Goal: Task Accomplishment & Management: Use online tool/utility

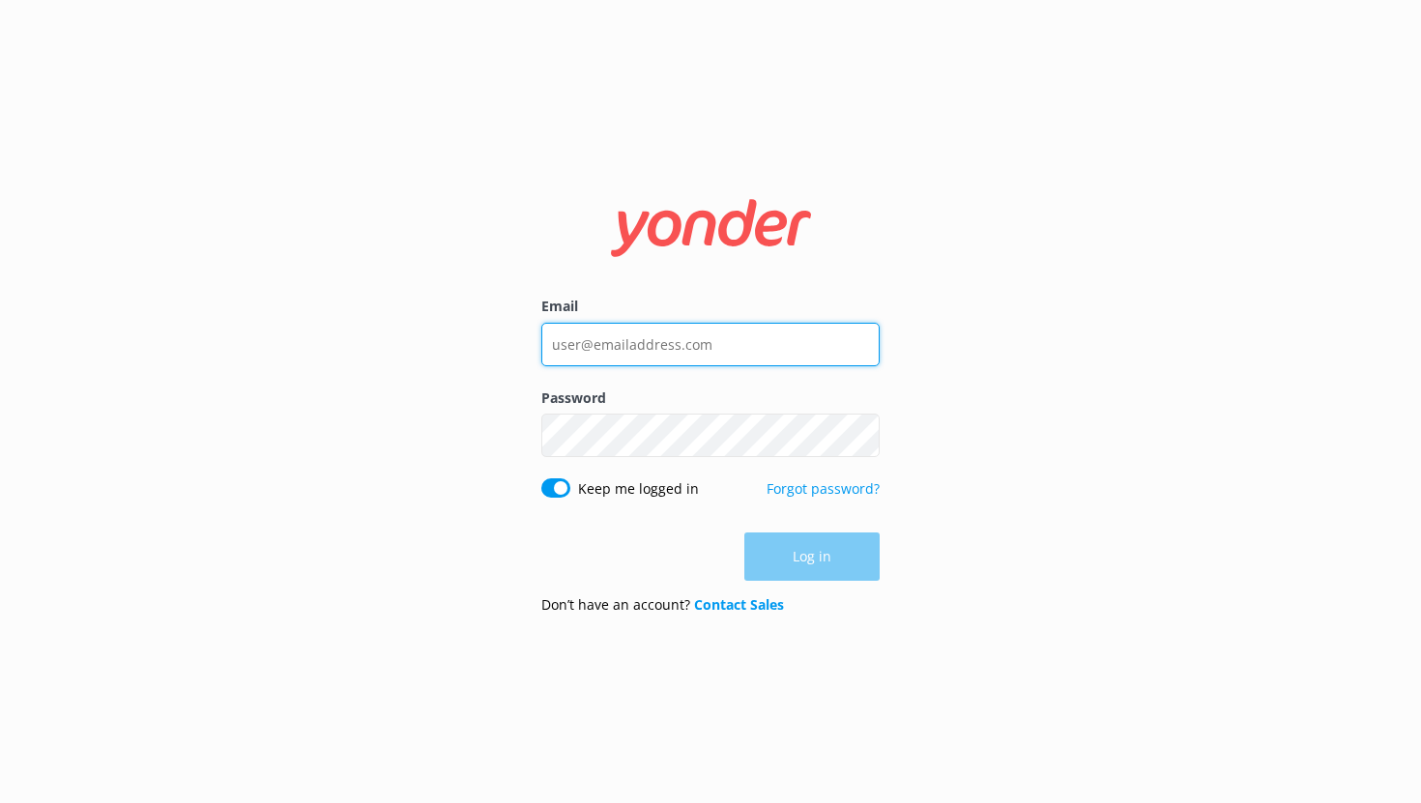
click at [609, 345] on input "Email" at bounding box center [710, 345] width 338 height 44
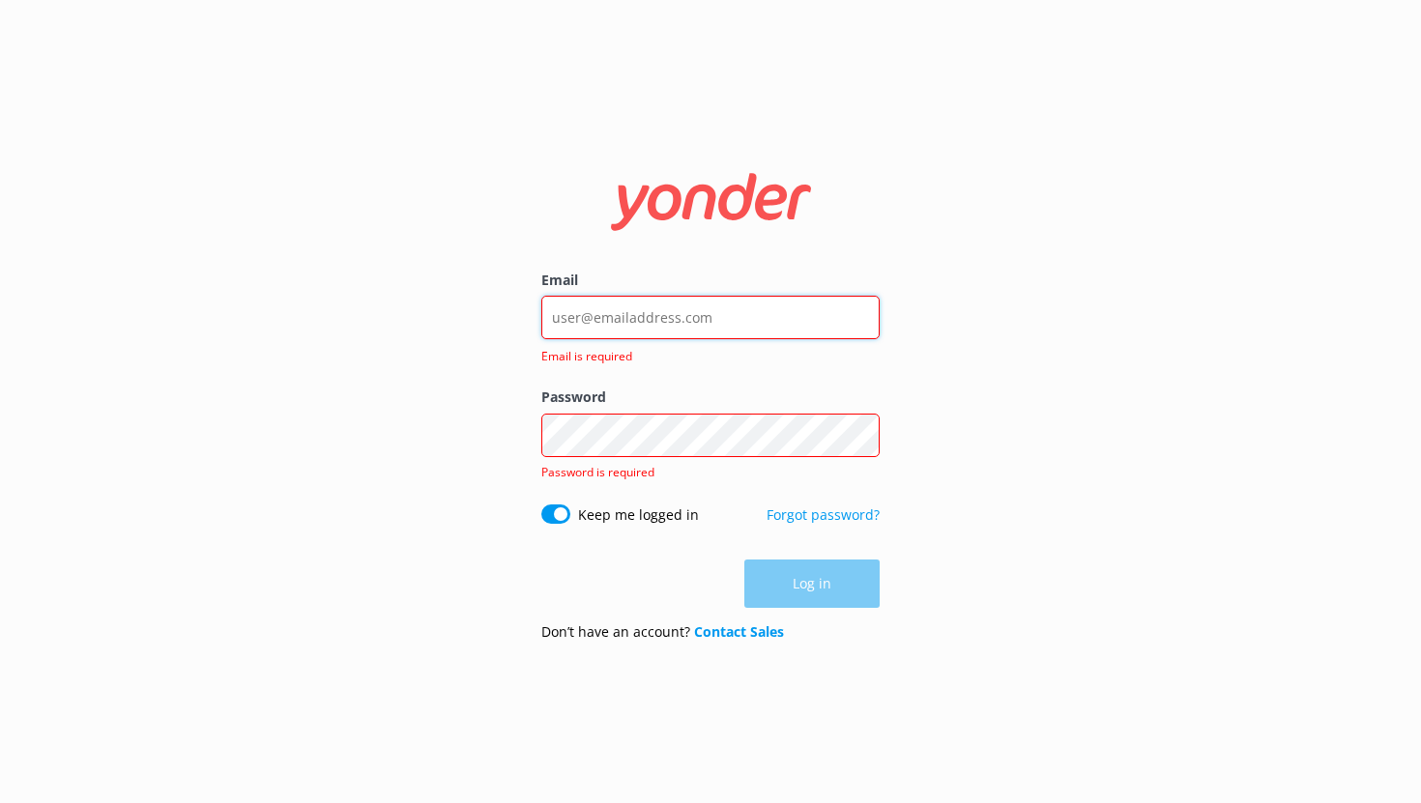
type input "noah@yonderhq.com"
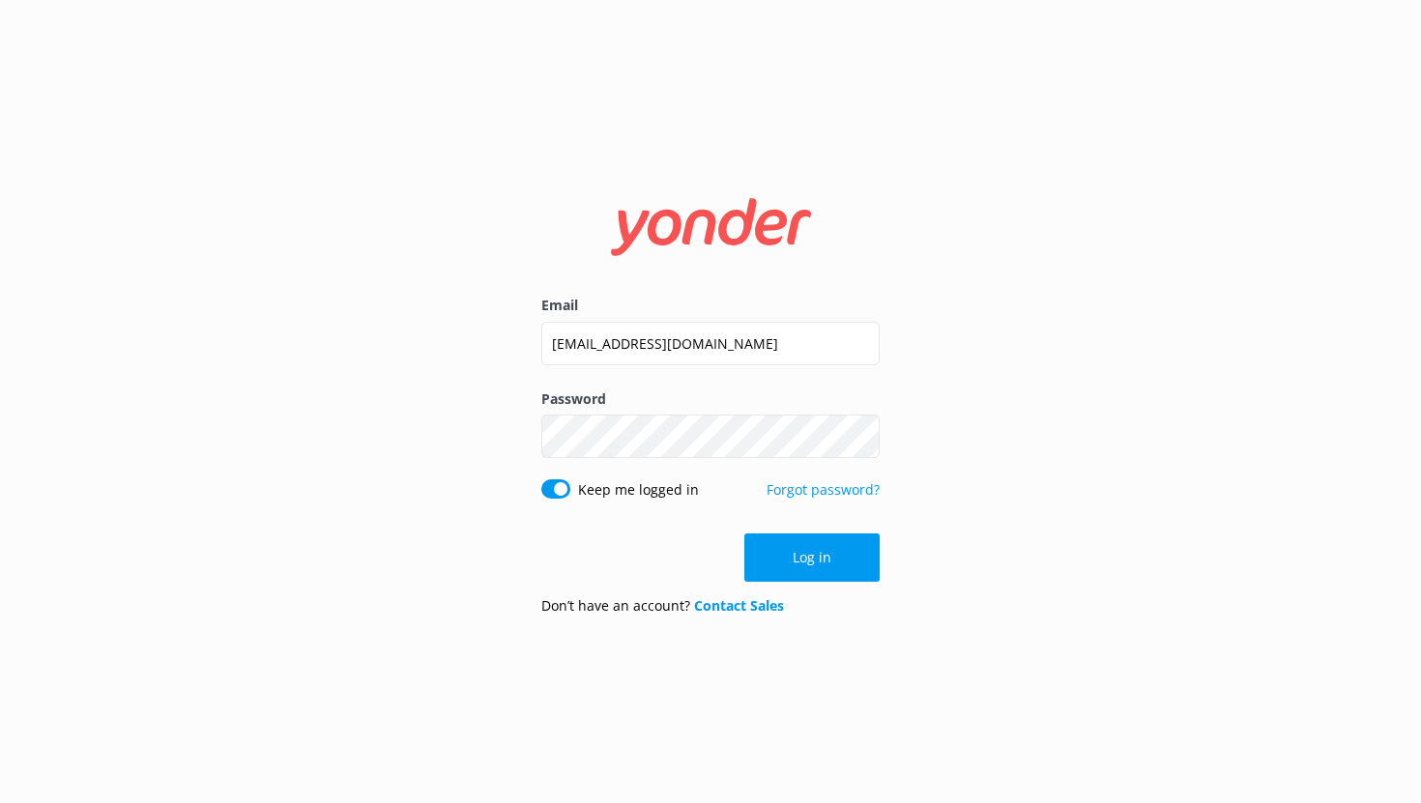
click at [799, 545] on button "Log in" at bounding box center [811, 558] width 135 height 48
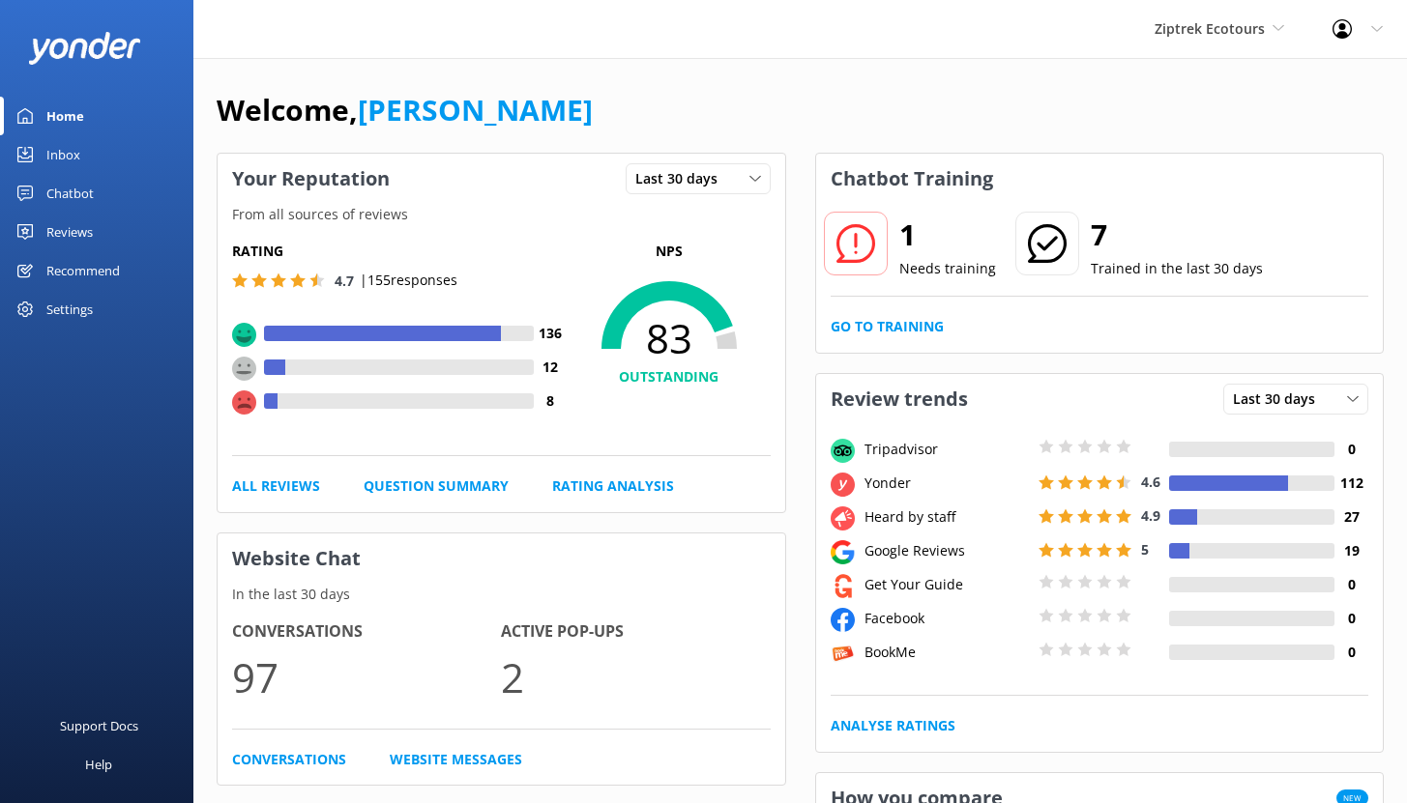
click at [65, 192] on div "Chatbot" at bounding box center [69, 193] width 47 height 39
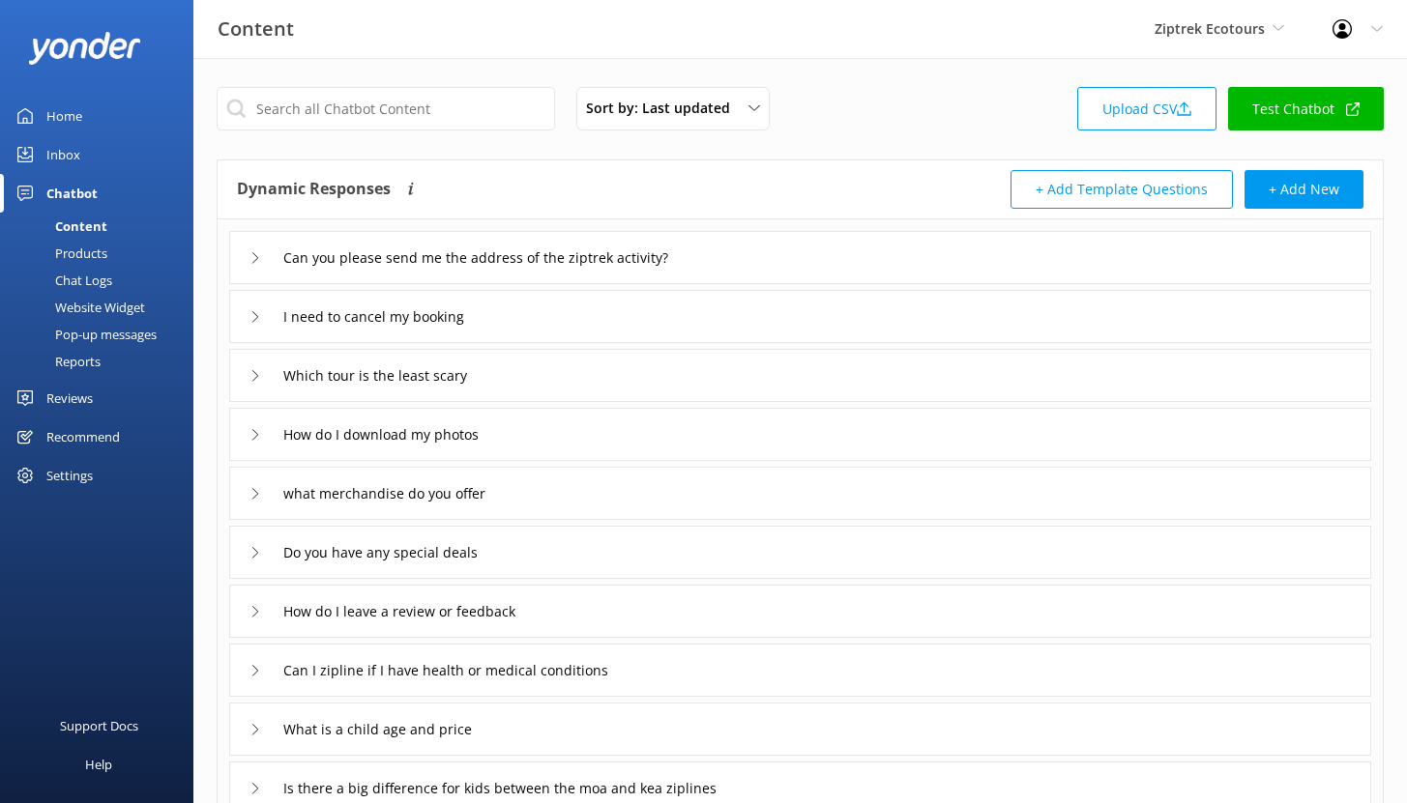
click at [87, 360] on div "Reports" at bounding box center [56, 361] width 89 height 27
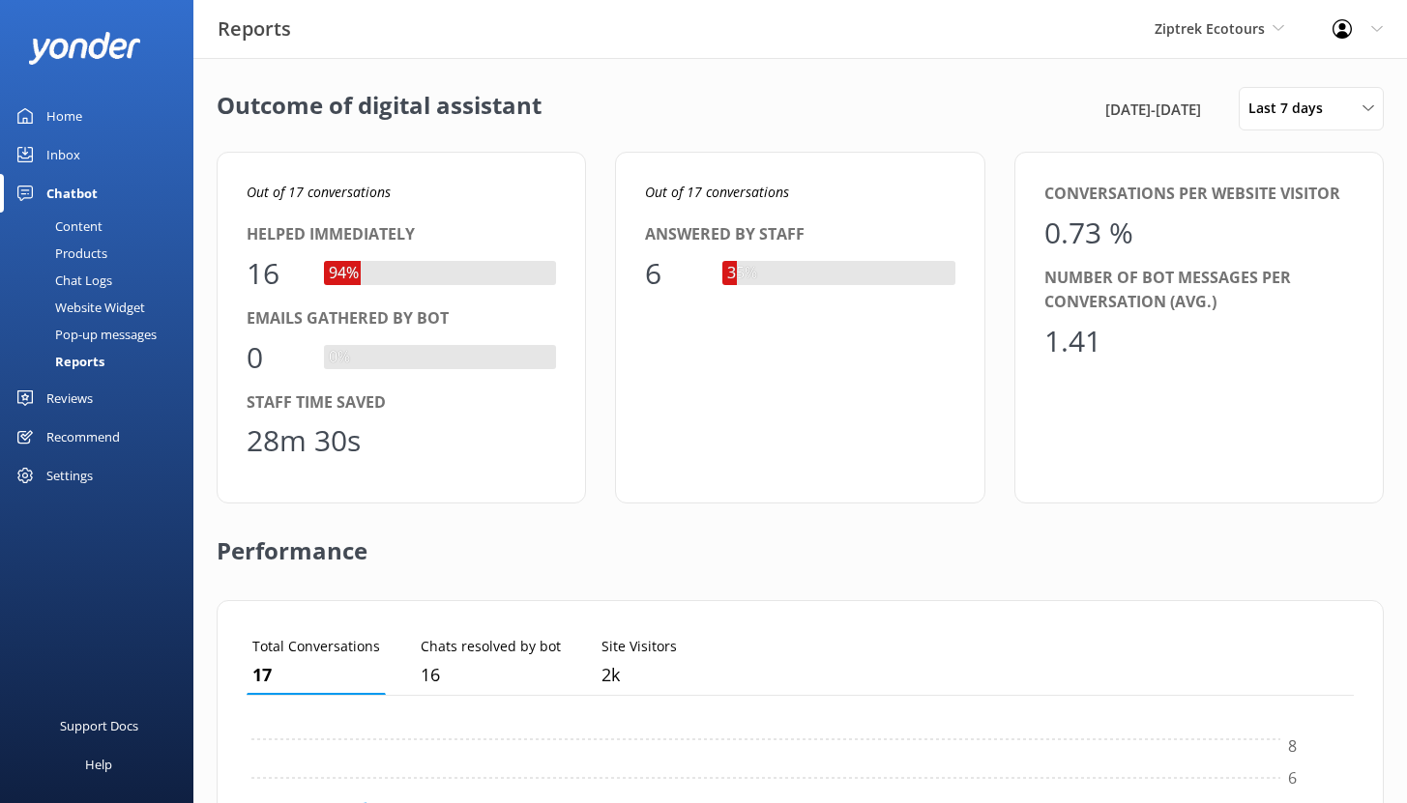
scroll to position [180, 1092]
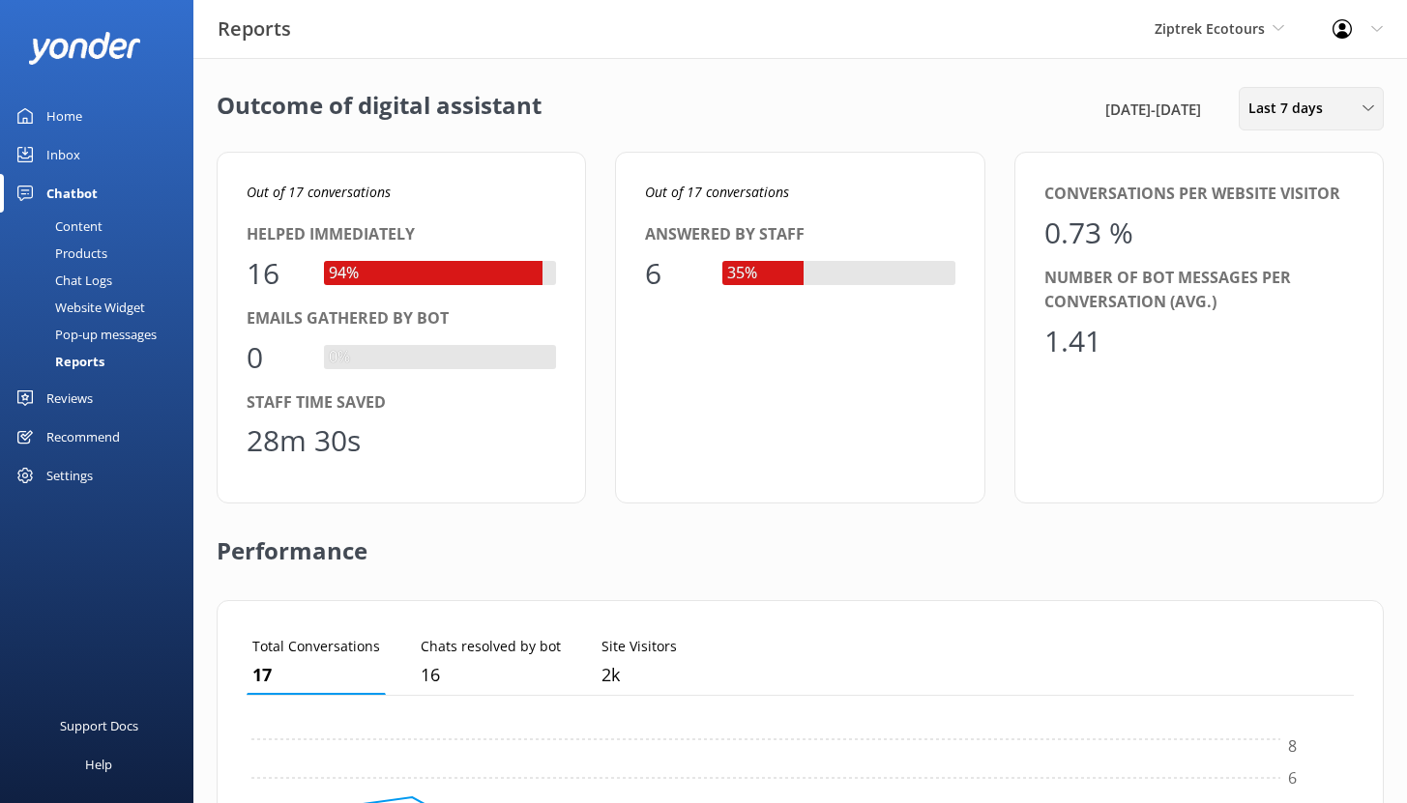
click at [1293, 109] on span "Last 7 days" at bounding box center [1291, 108] width 86 height 21
click at [1294, 199] on div "Last 30 days" at bounding box center [1283, 193] width 69 height 19
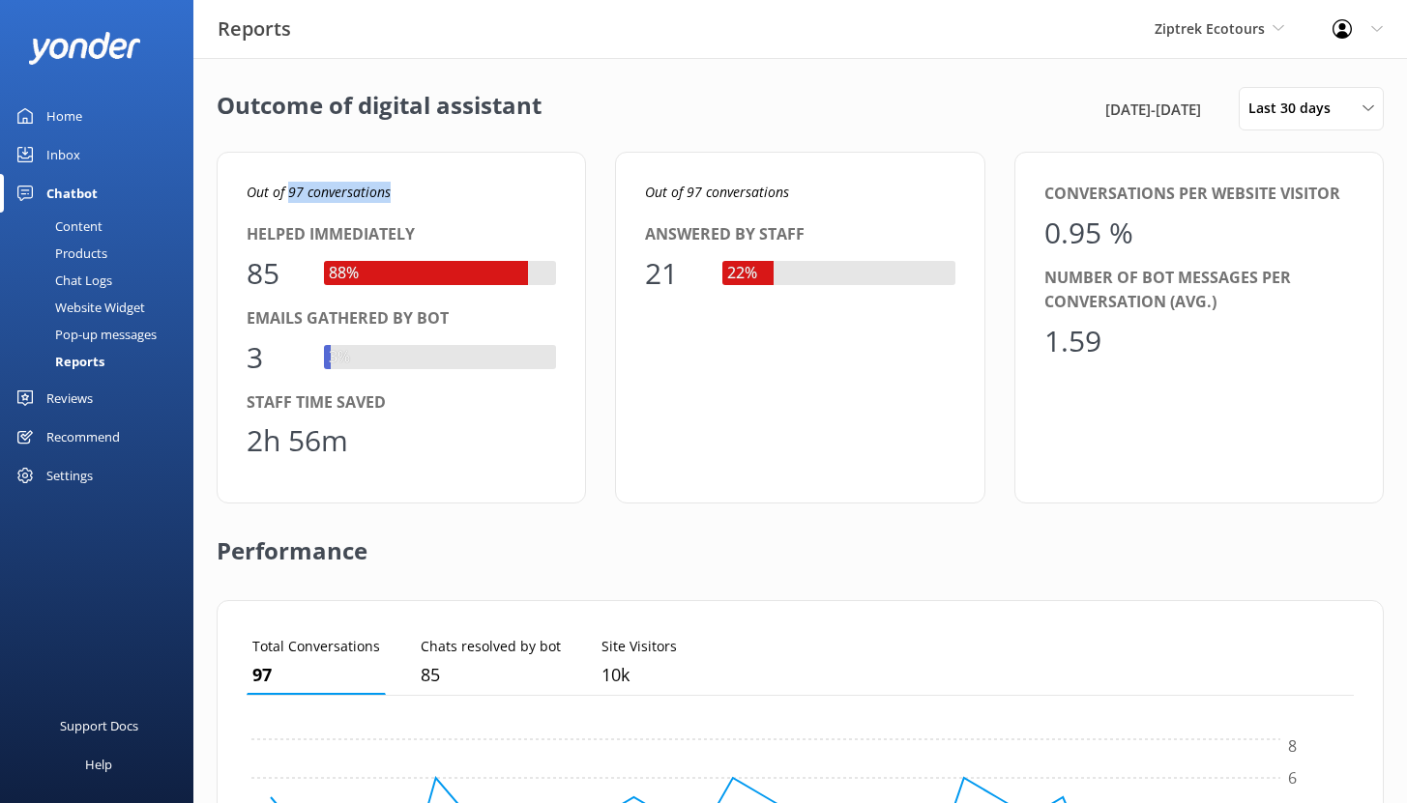
drag, startPoint x: 289, startPoint y: 192, endPoint x: 416, endPoint y: 195, distance: 126.7
click at [416, 195] on p "Out of 97 conversations" at bounding box center [401, 192] width 309 height 21
drag, startPoint x: 310, startPoint y: 433, endPoint x: 251, endPoint y: 434, distance: 59.0
click at [251, 434] on div "2h 56m" at bounding box center [298, 441] width 102 height 46
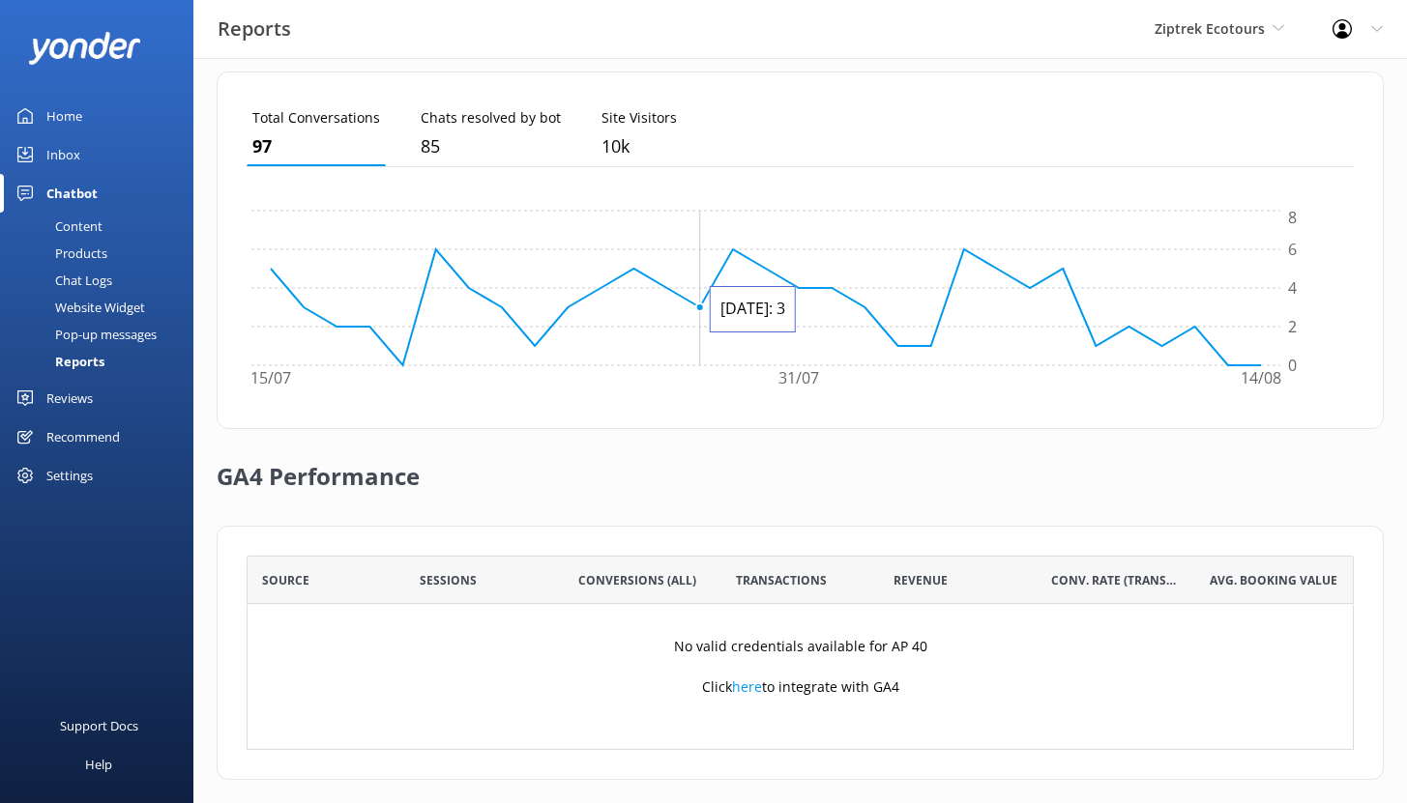
scroll to position [544, 0]
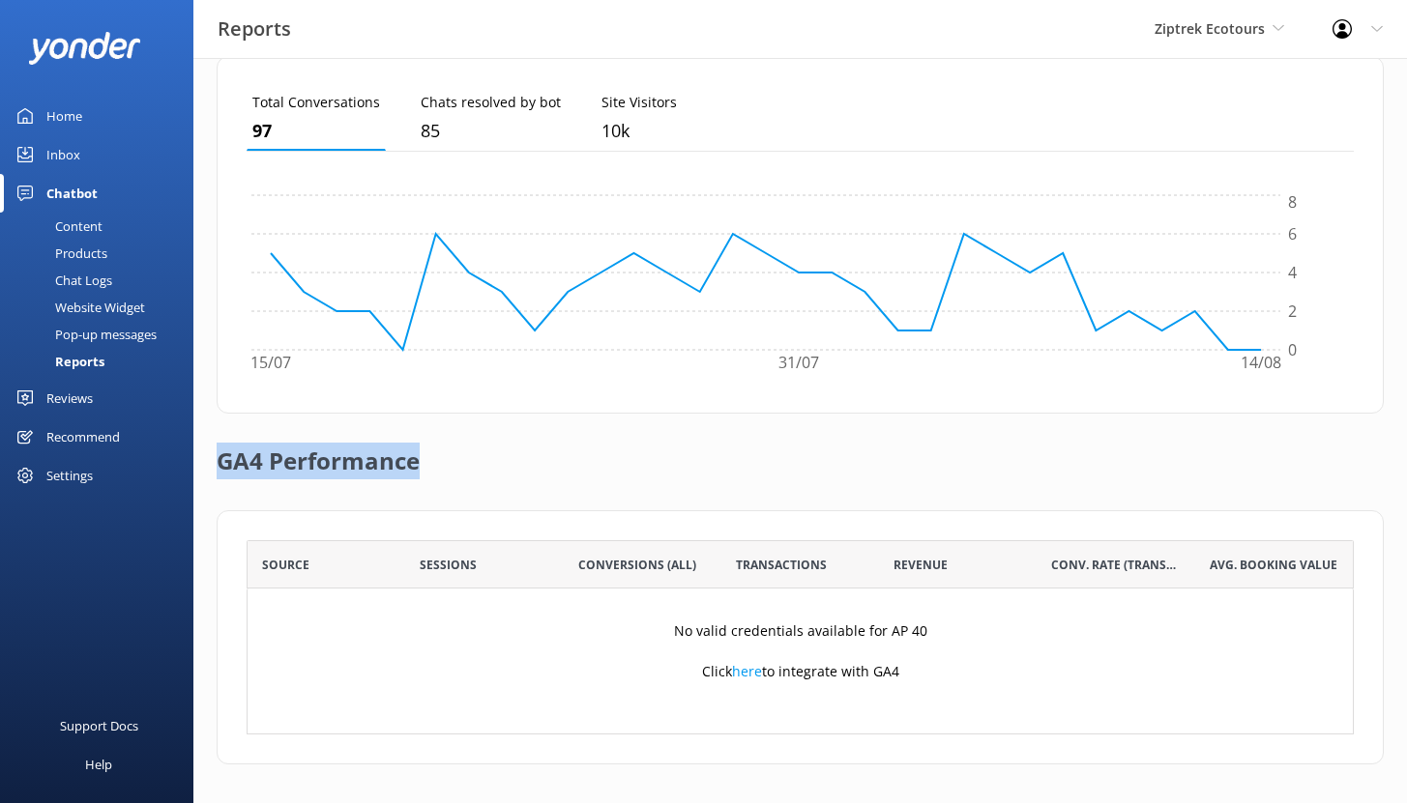
drag, startPoint x: 222, startPoint y: 464, endPoint x: 428, endPoint y: 474, distance: 206.1
click at [427, 474] on div "GA4 Performance" at bounding box center [800, 462] width 1167 height 97
click at [72, 225] on div "Content" at bounding box center [57, 226] width 91 height 27
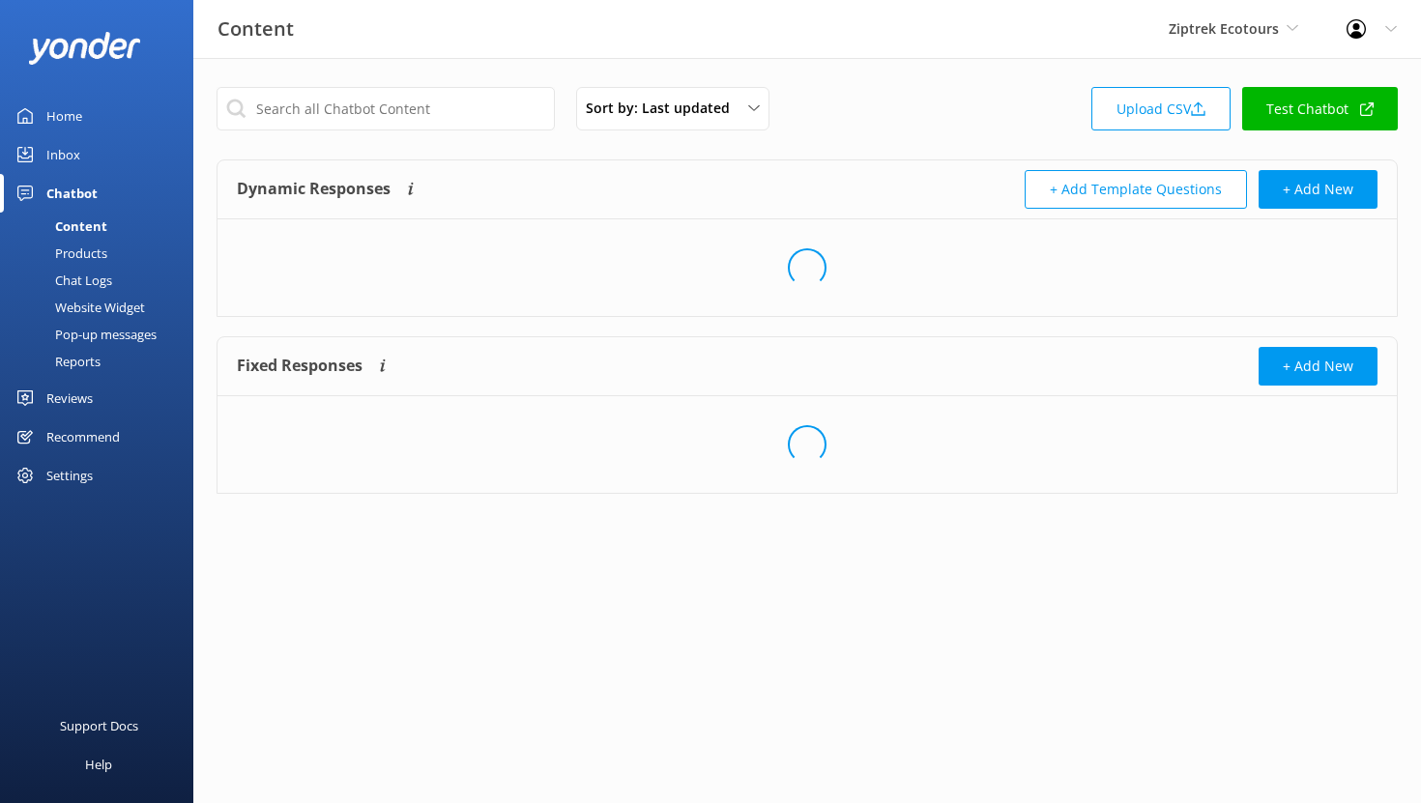
click at [72, 225] on div "Content" at bounding box center [60, 226] width 96 height 27
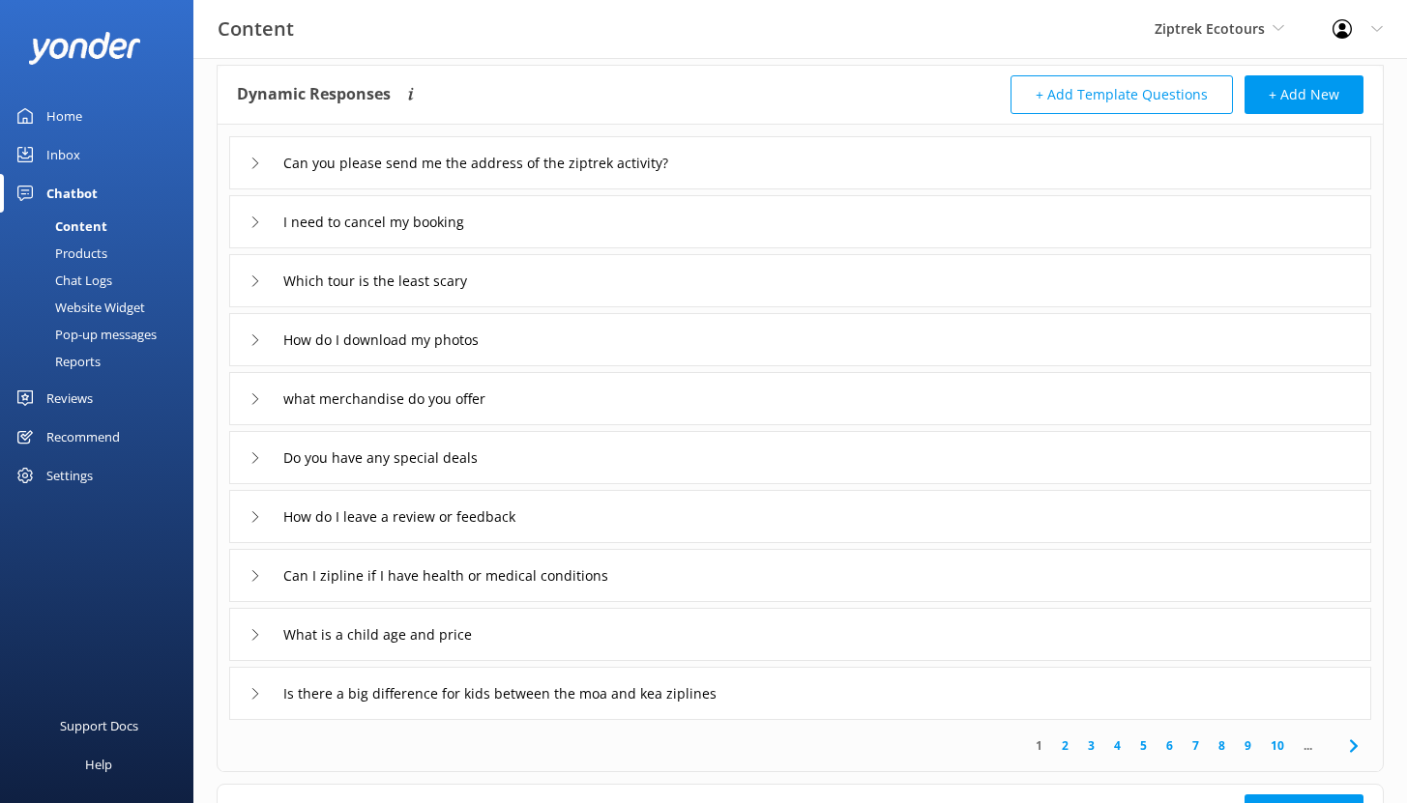
scroll to position [106, 0]
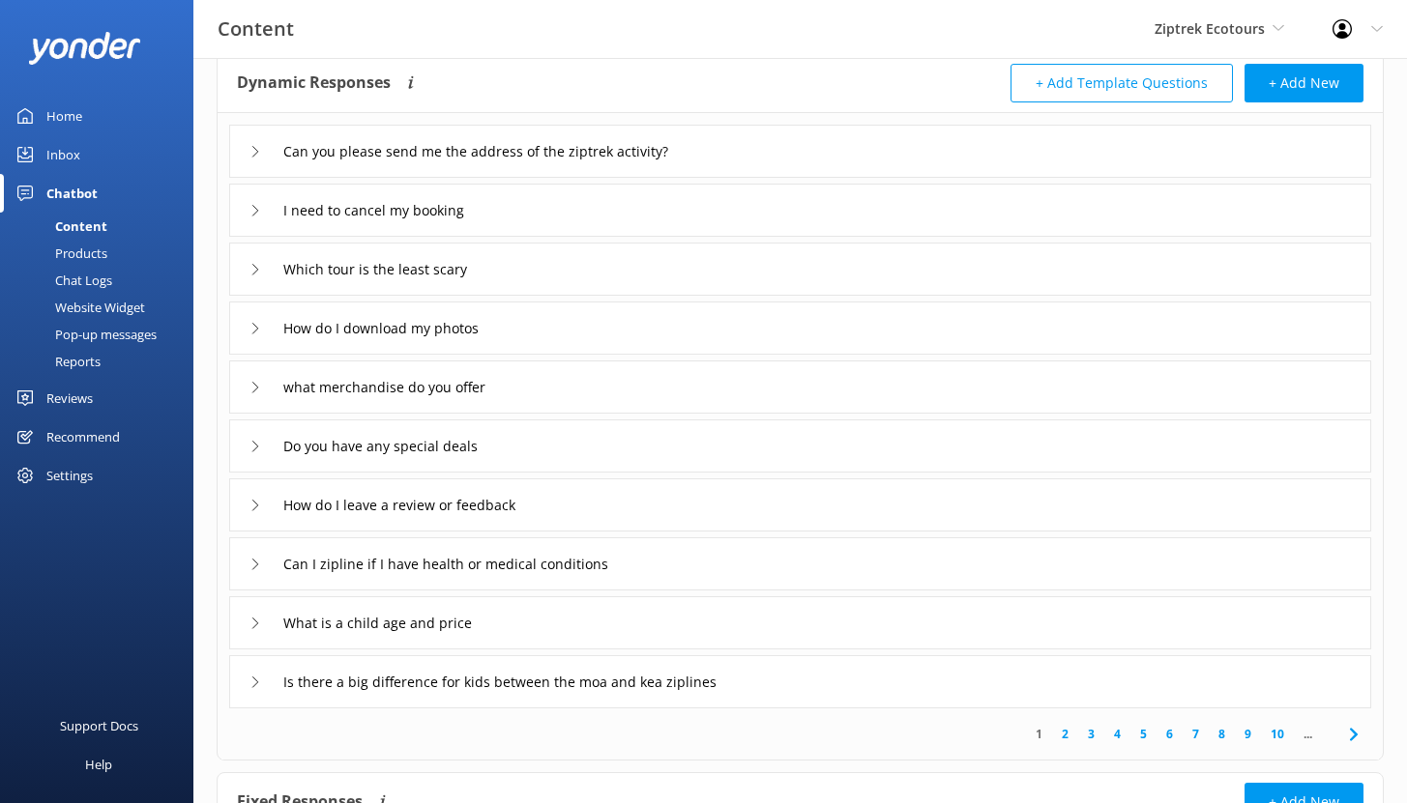
click at [91, 279] on div "Chat Logs" at bounding box center [62, 280] width 101 height 27
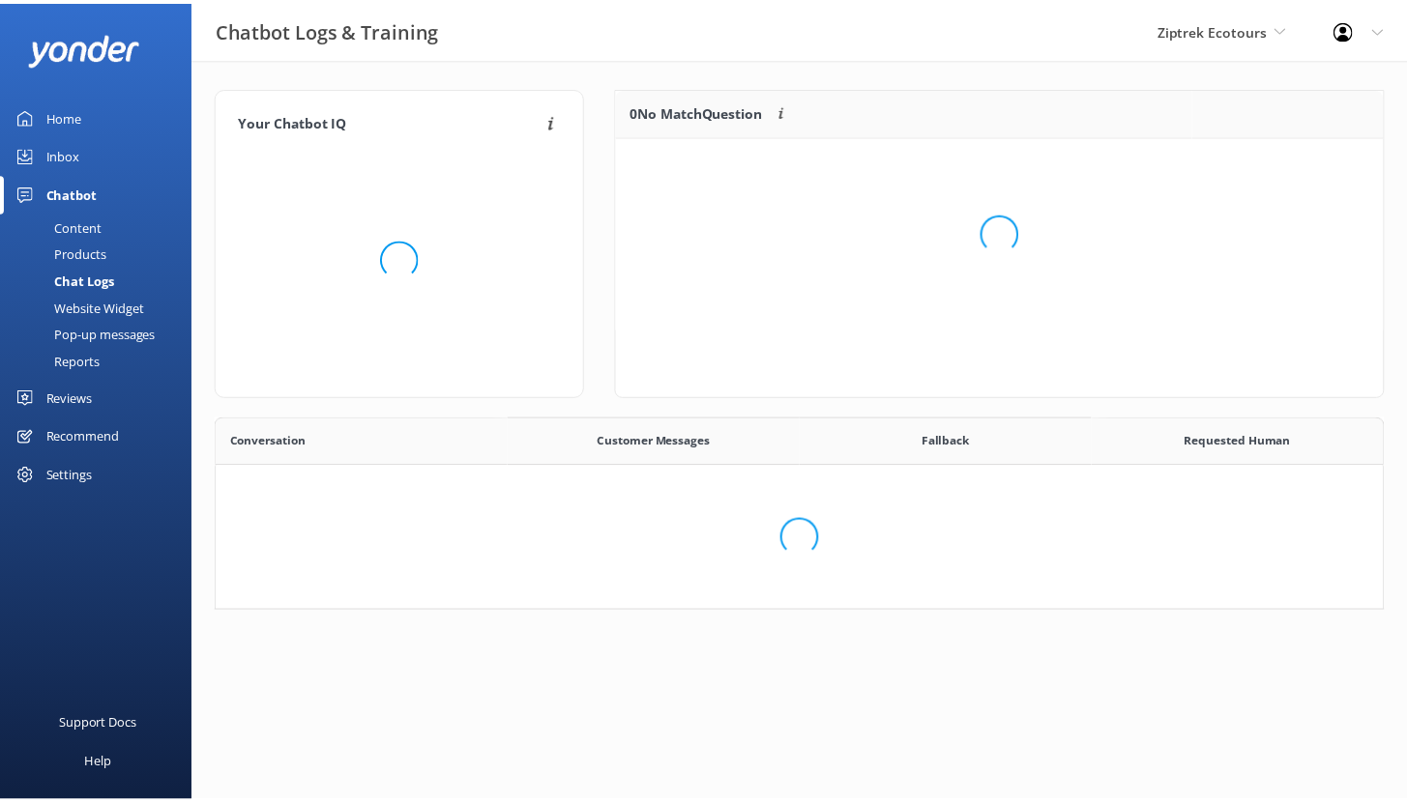
scroll to position [663, 1150]
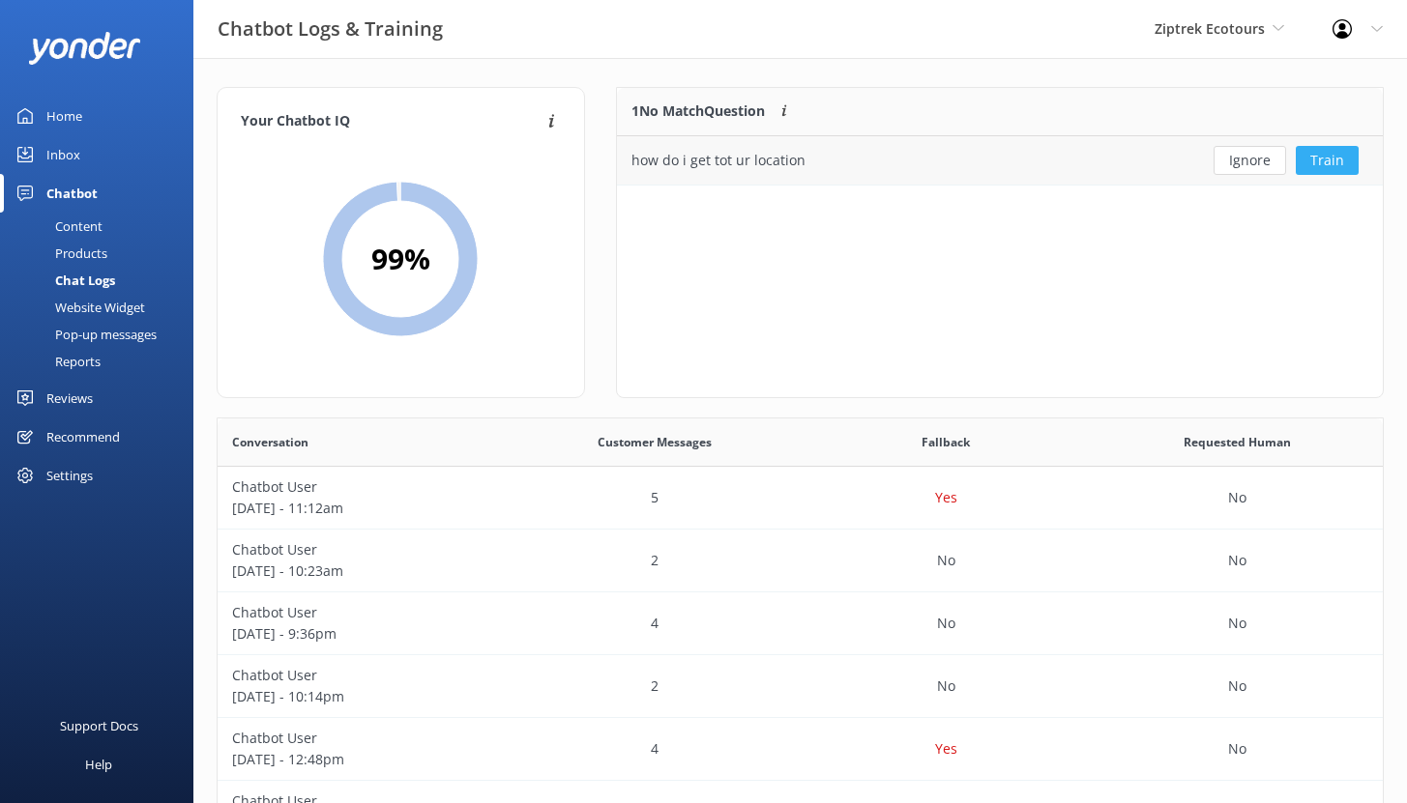
click at [1340, 160] on button "Train" at bounding box center [1326, 160] width 63 height 29
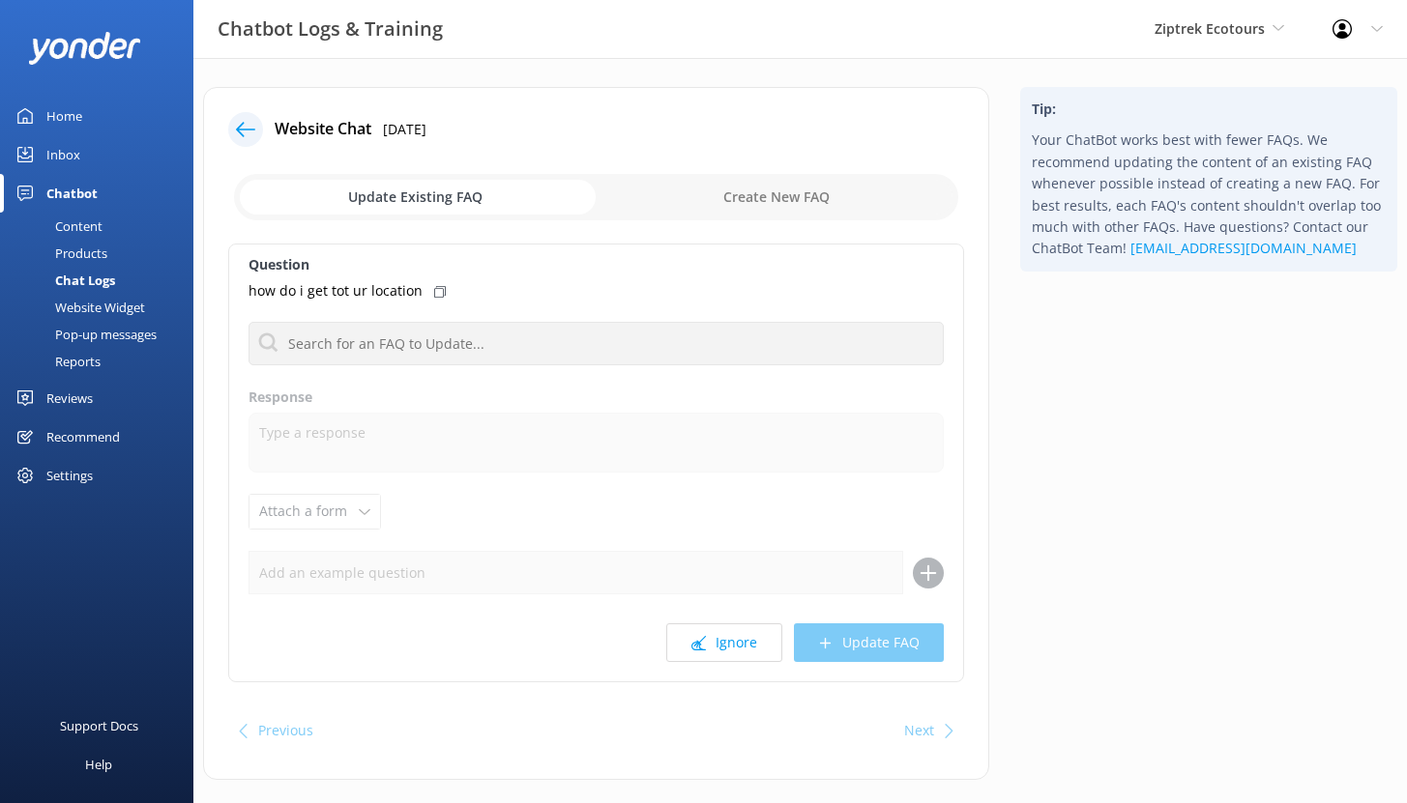
click at [821, 203] on input "checkbox" at bounding box center [596, 197] width 724 height 46
checkbox input "true"
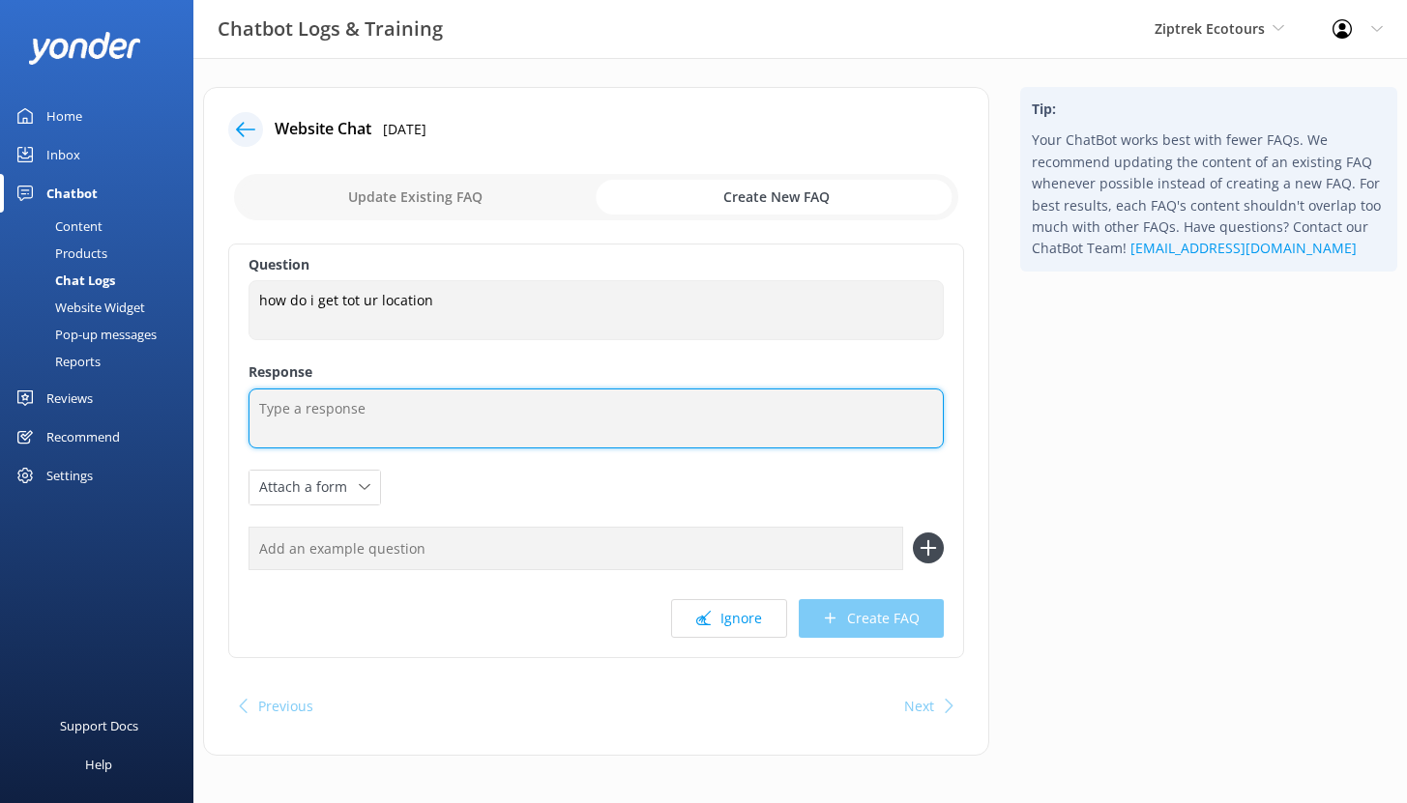
click at [479, 409] on textarea at bounding box center [595, 419] width 695 height 60
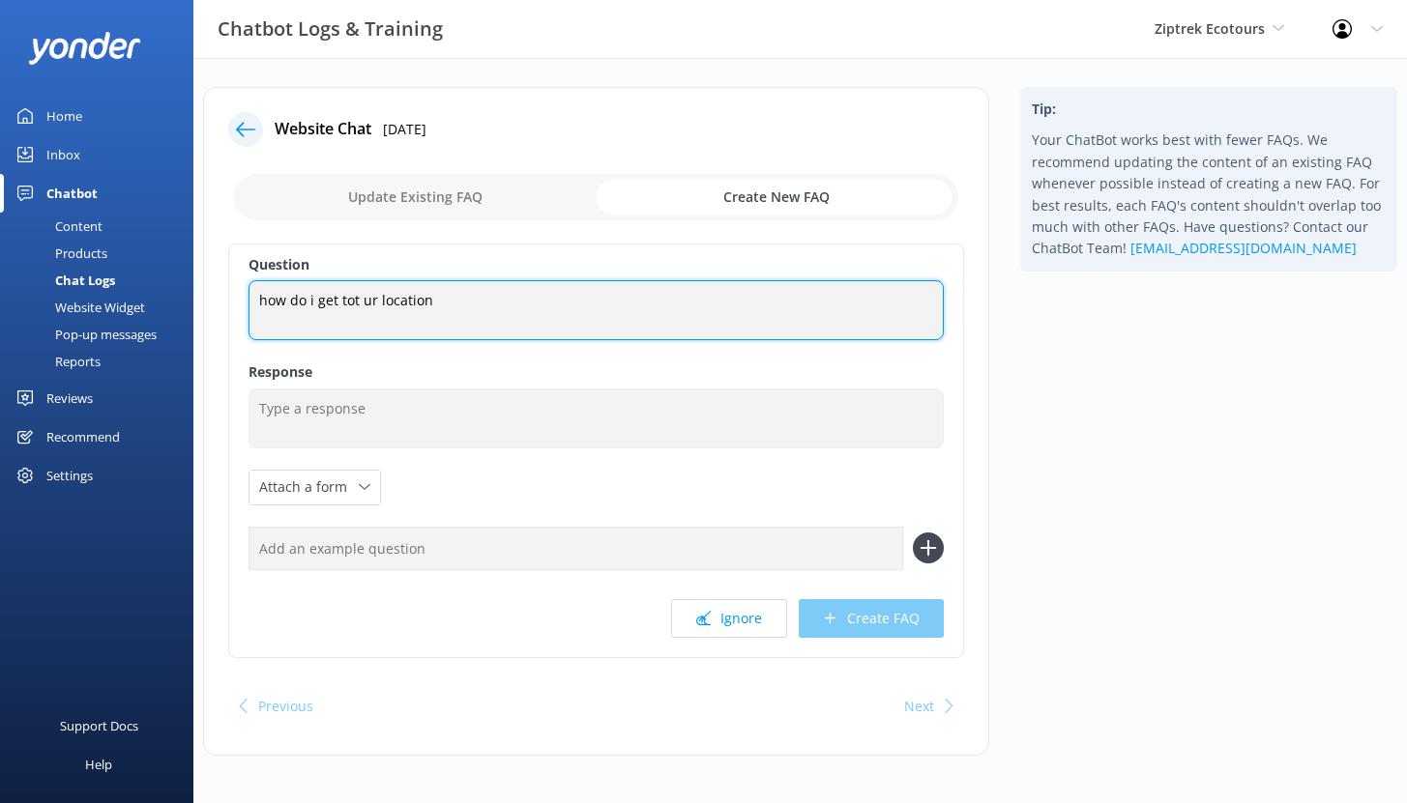
drag, startPoint x: 426, startPoint y: 302, endPoint x: 253, endPoint y: 295, distance: 173.2
click at [255, 296] on textarea "how do i get tot ur location" at bounding box center [595, 310] width 695 height 60
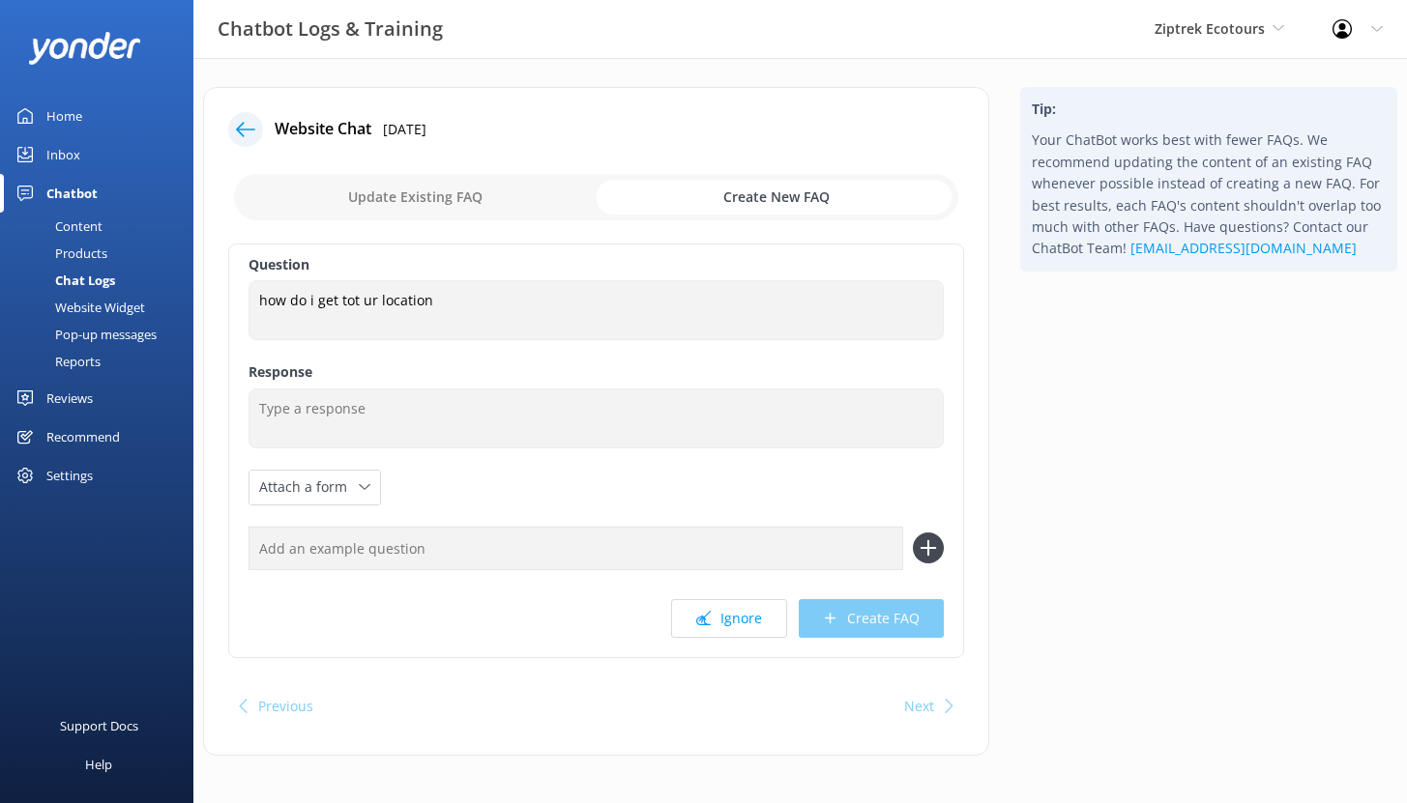
click at [84, 118] on link "Home" at bounding box center [96, 116] width 193 height 39
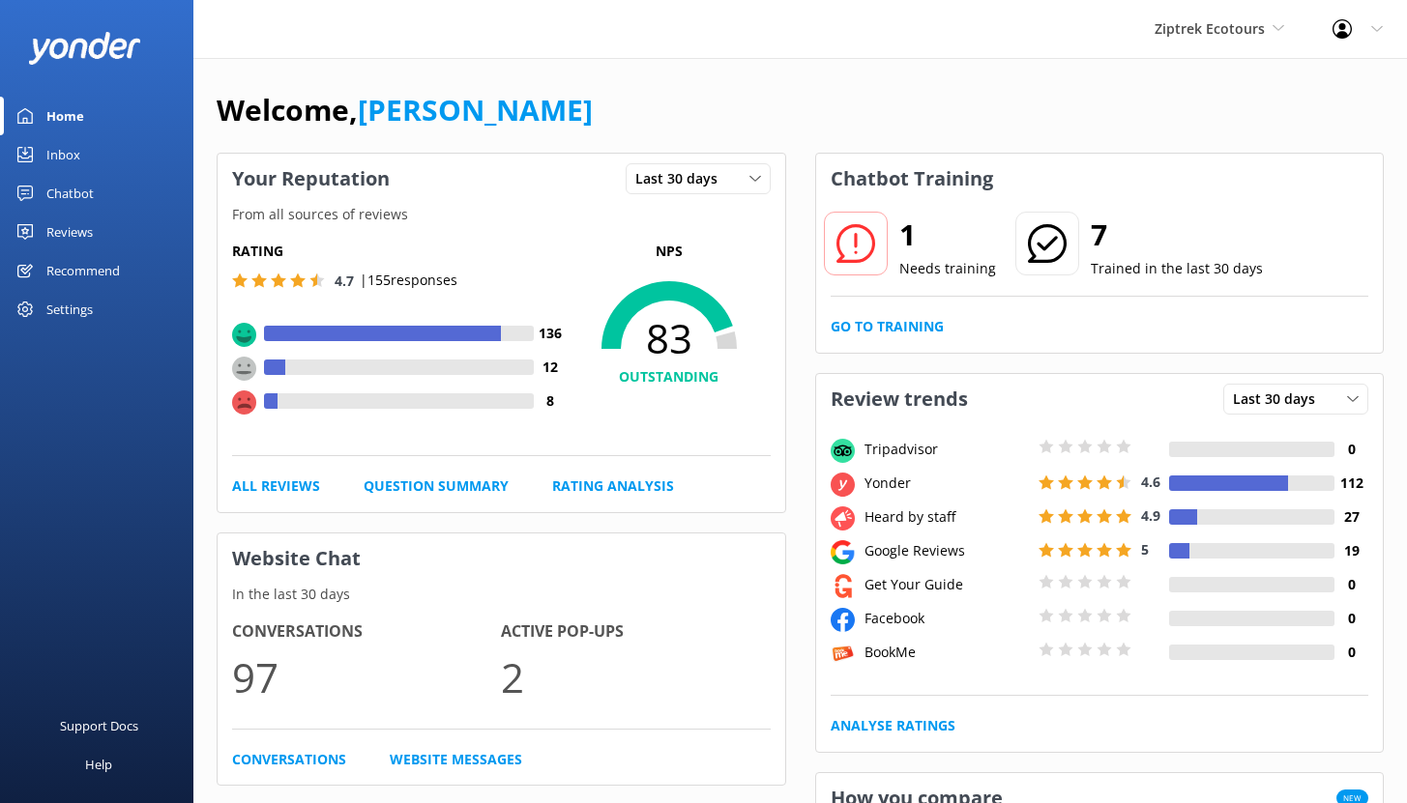
click at [81, 194] on div "Chatbot" at bounding box center [69, 193] width 47 height 39
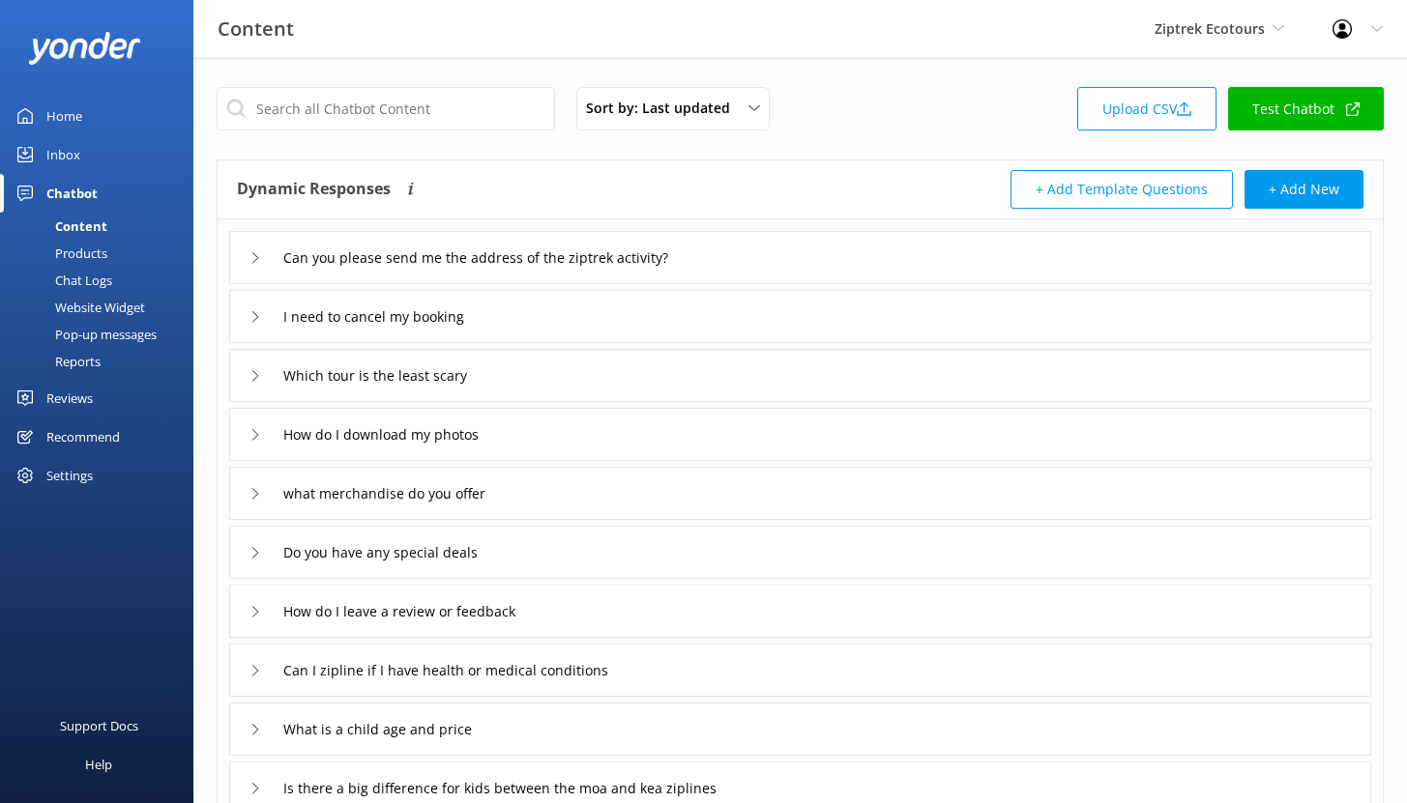
click at [82, 358] on div "Reports" at bounding box center [56, 361] width 89 height 27
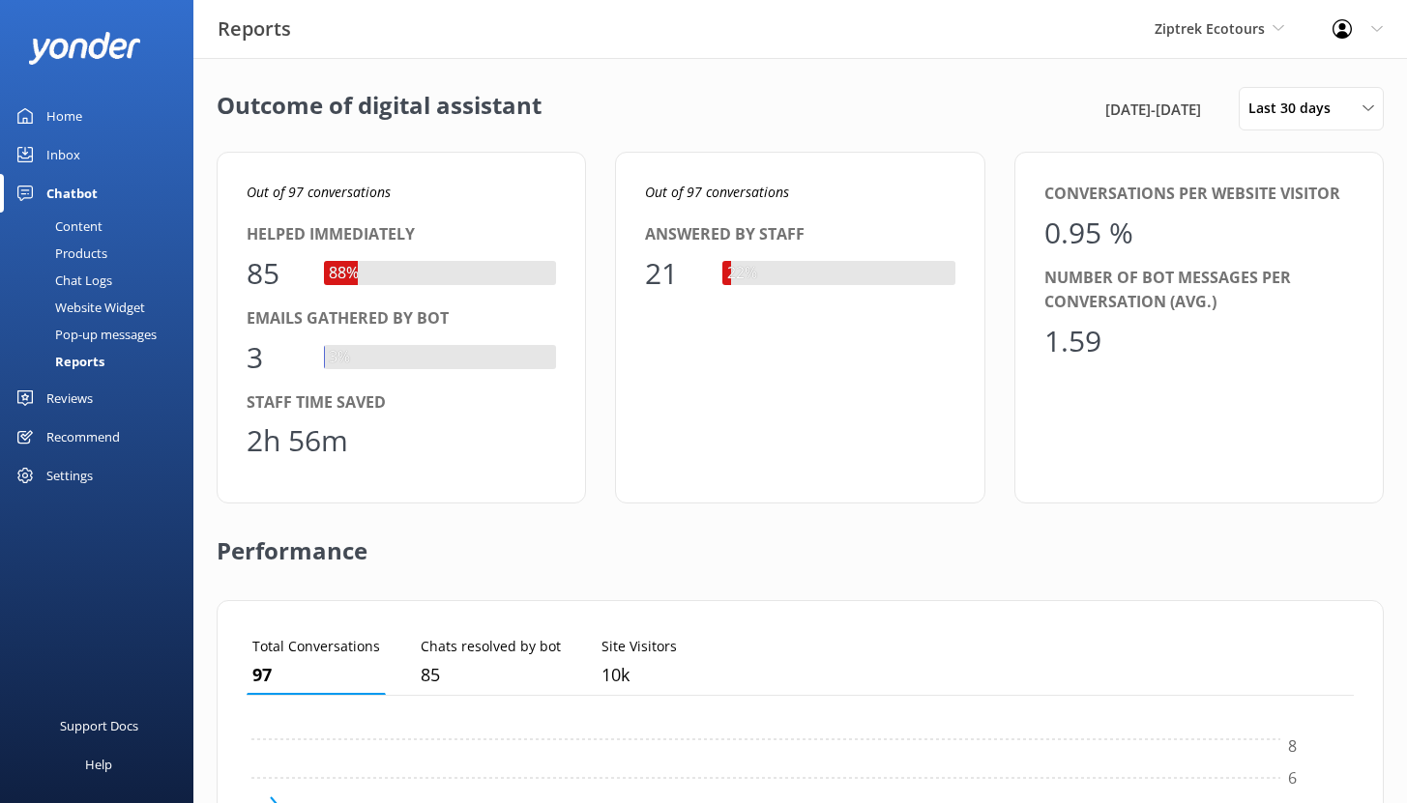
scroll to position [180, 1092]
click at [94, 227] on div "Content" at bounding box center [57, 226] width 91 height 27
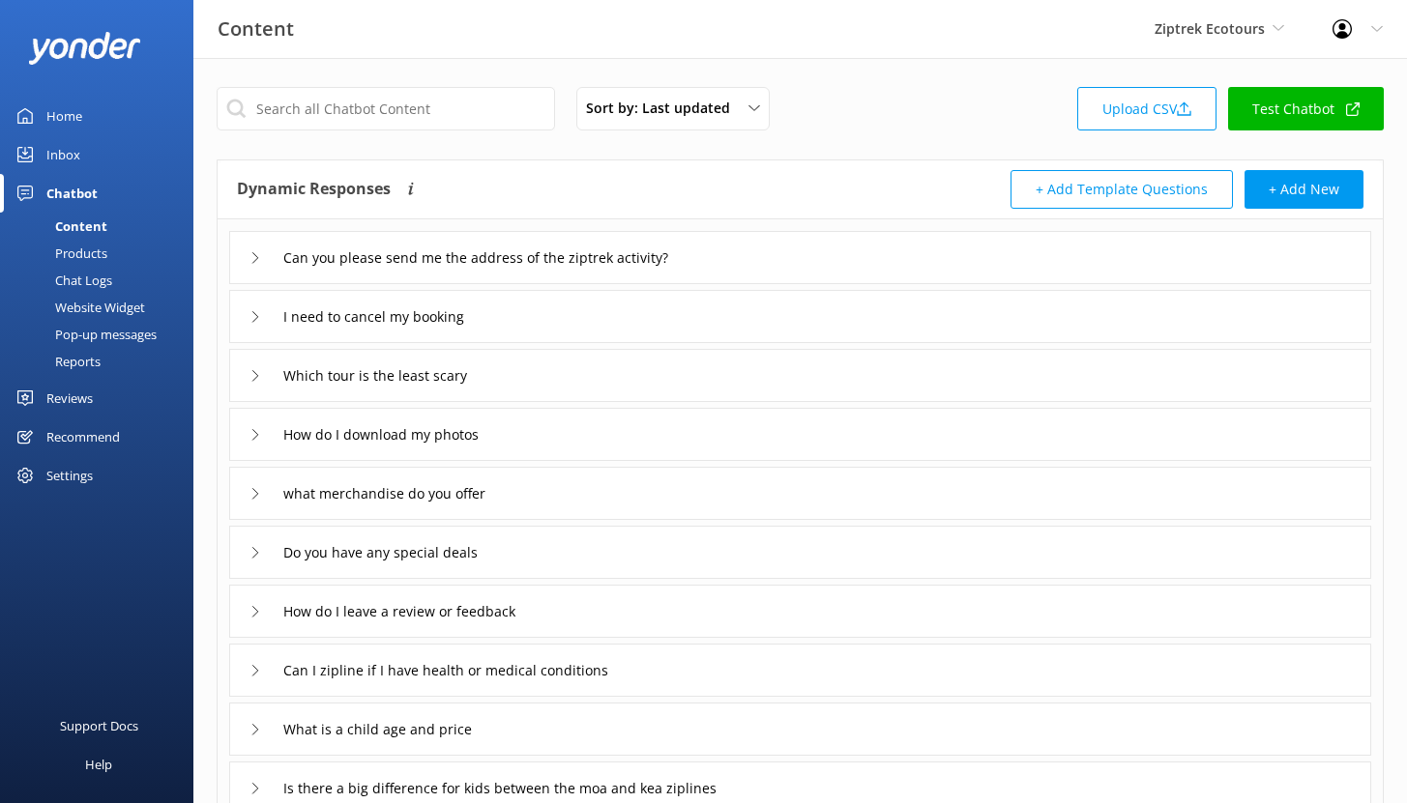
click at [64, 150] on div "Inbox" at bounding box center [63, 154] width 34 height 39
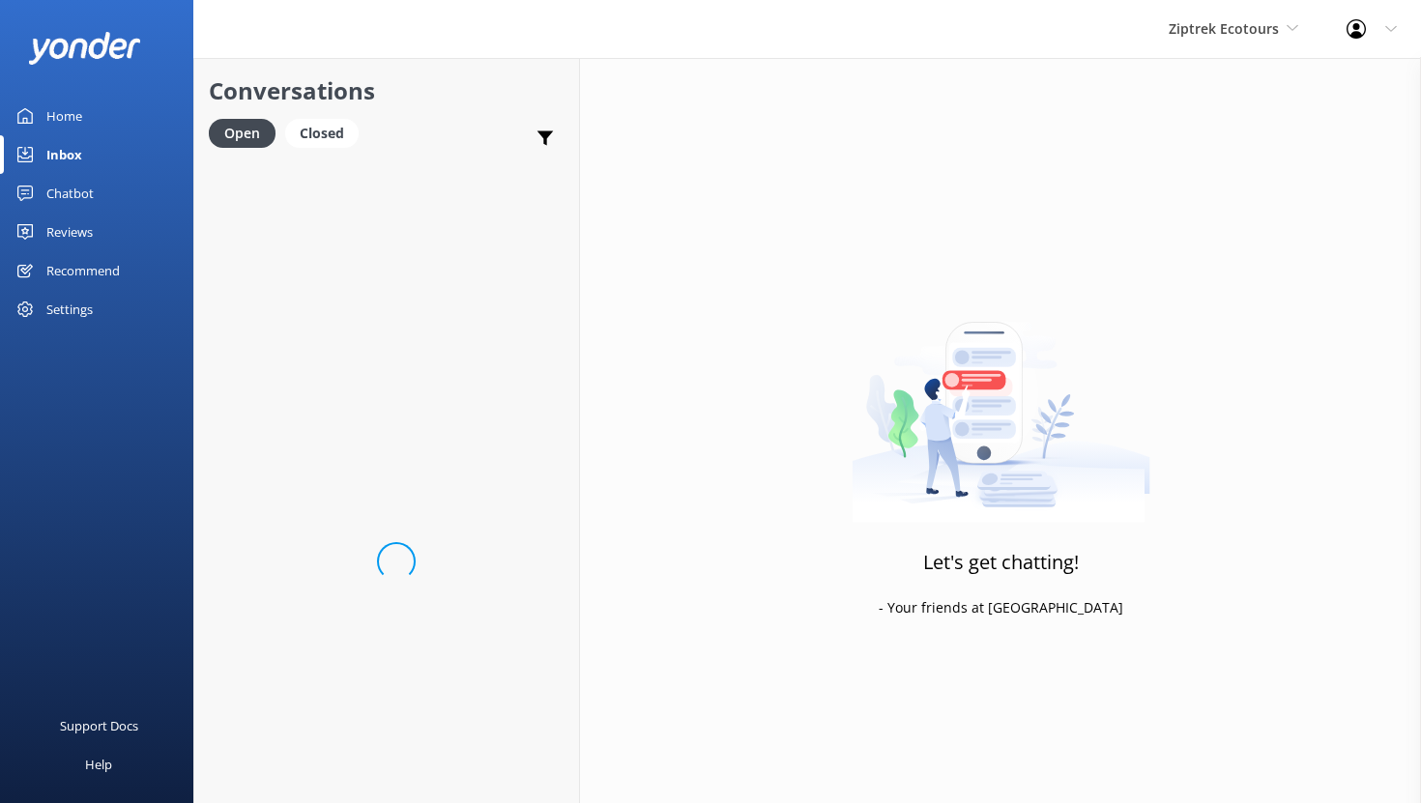
click at [64, 150] on div "Inbox" at bounding box center [64, 154] width 36 height 39
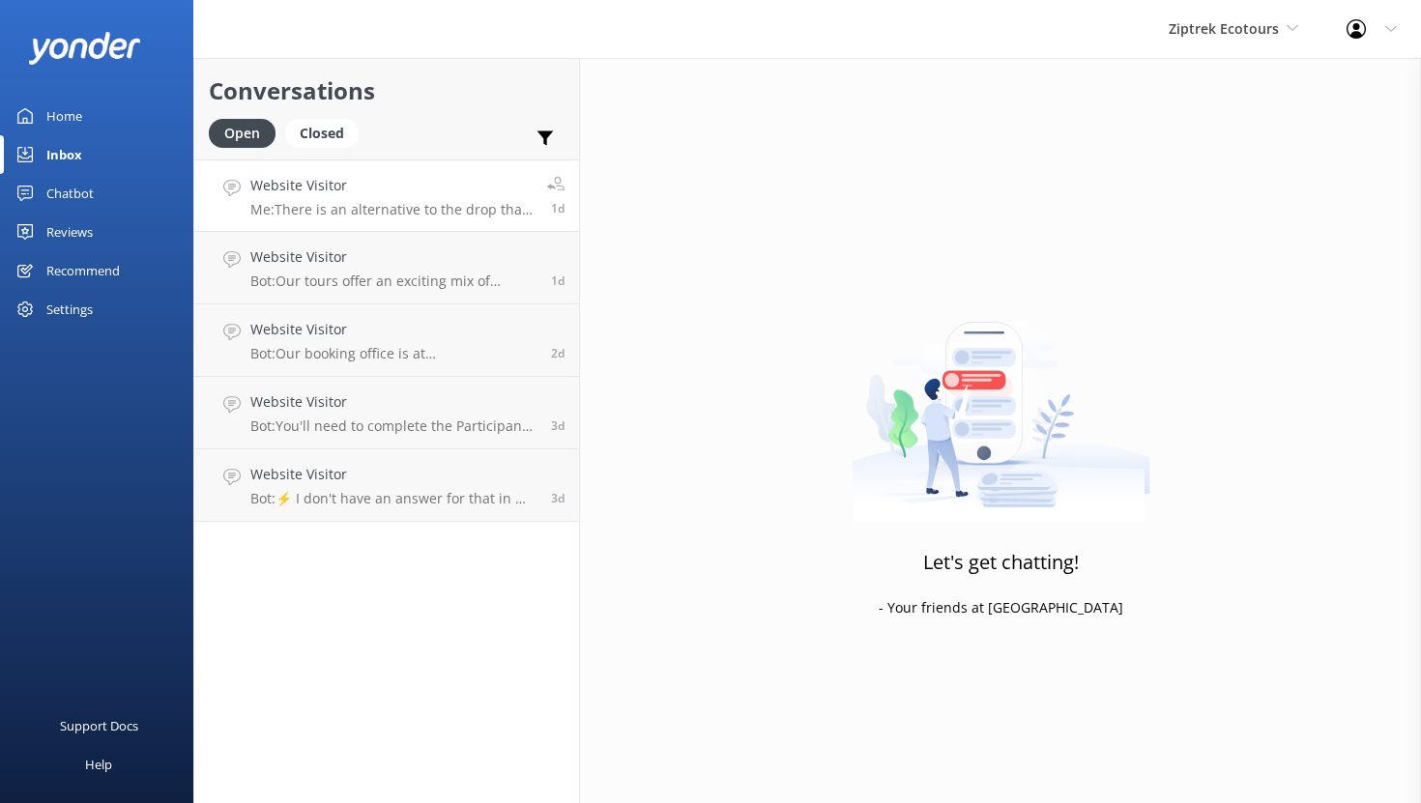
click at [418, 187] on h4 "Website Visitor" at bounding box center [391, 185] width 282 height 21
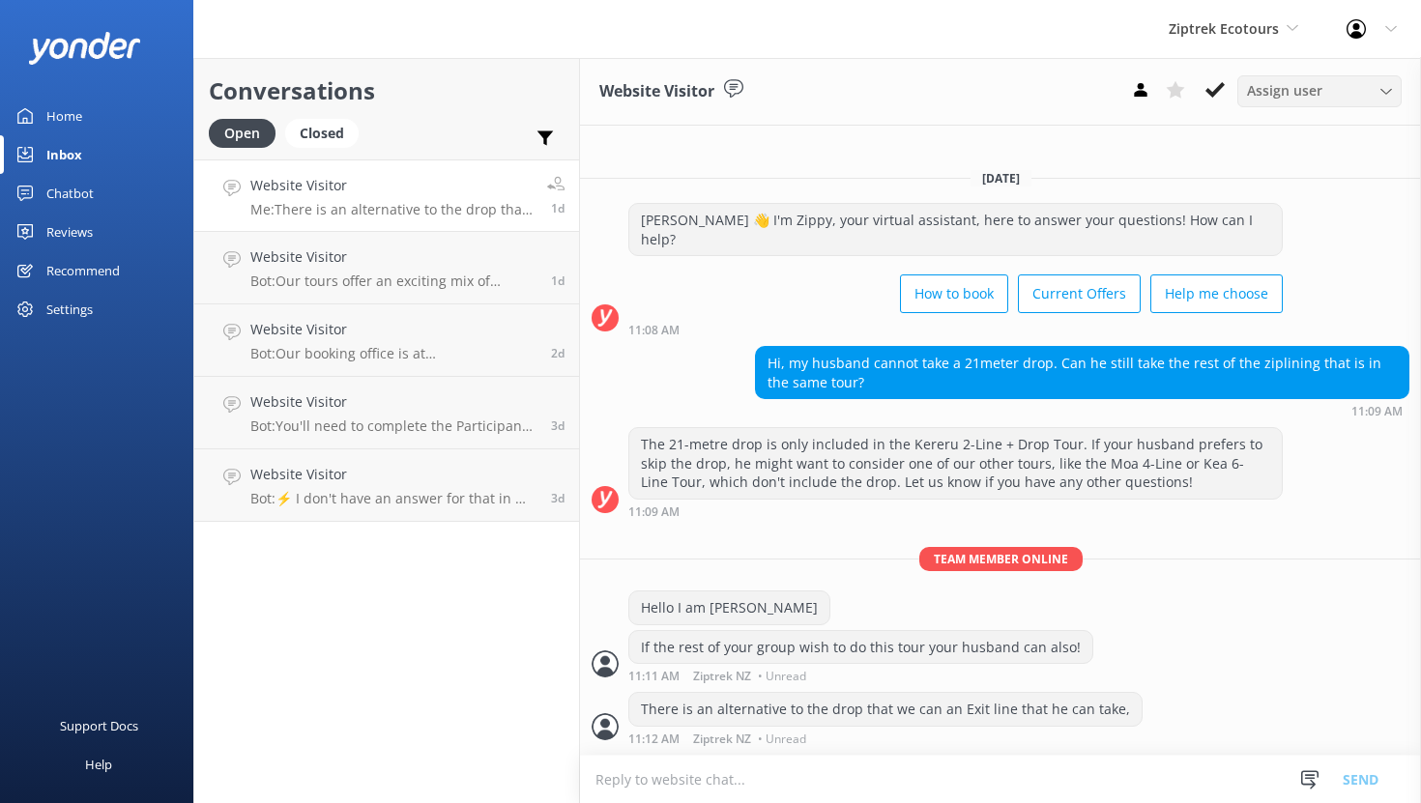
click at [1292, 91] on span "Assign user" at bounding box center [1284, 90] width 75 height 21
click at [67, 117] on div "Home" at bounding box center [64, 116] width 36 height 39
